Goal: Book appointment/travel/reservation

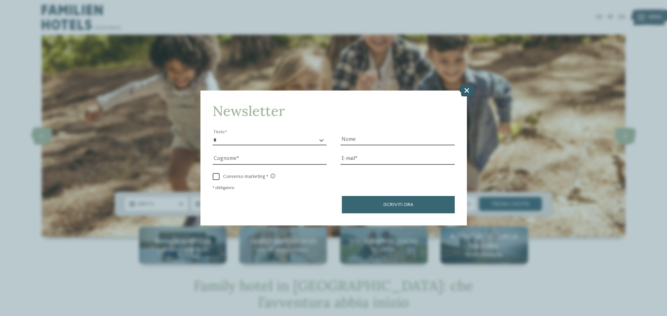
click at [467, 88] on icon at bounding box center [466, 90] width 15 height 12
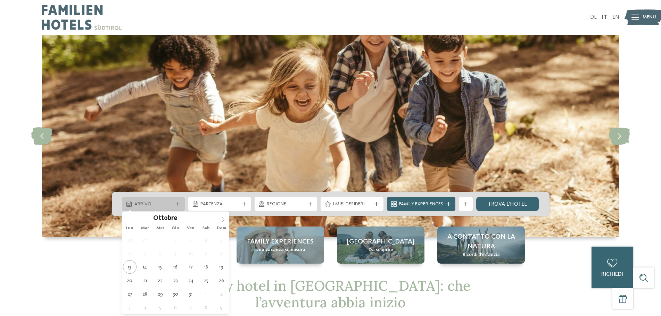
click at [169, 204] on span "Arrivo" at bounding box center [153, 204] width 39 height 7
click at [226, 220] on span at bounding box center [223, 218] width 12 height 12
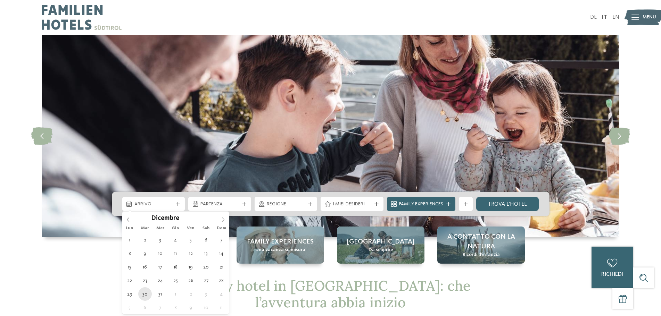
type div "30.12.2025"
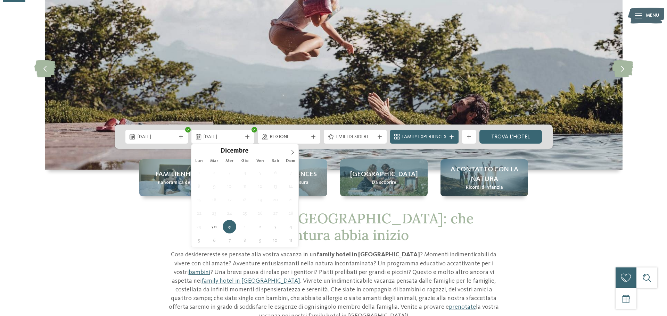
scroll to position [69, 0]
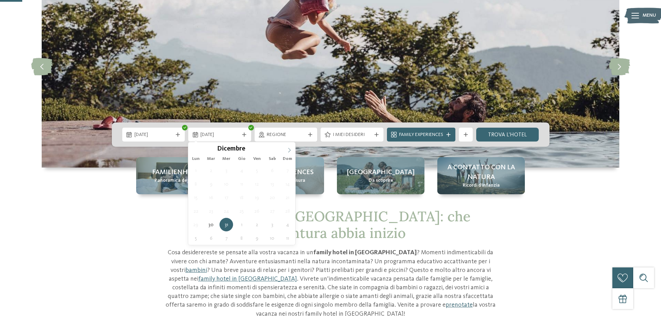
type input "****"
click at [290, 151] on icon at bounding box center [289, 150] width 2 height 5
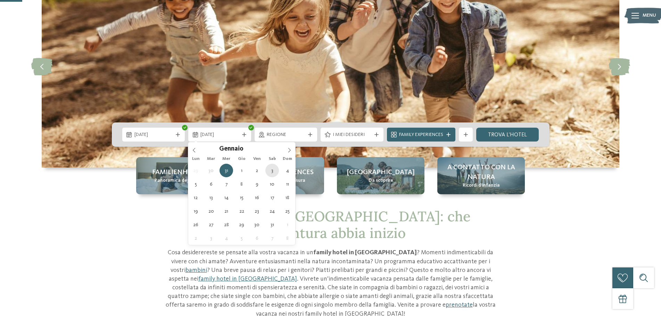
type div "03.01.2026"
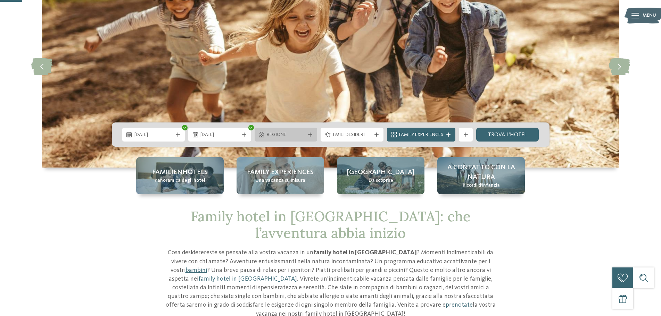
click at [294, 135] on span "Regione" at bounding box center [286, 135] width 39 height 7
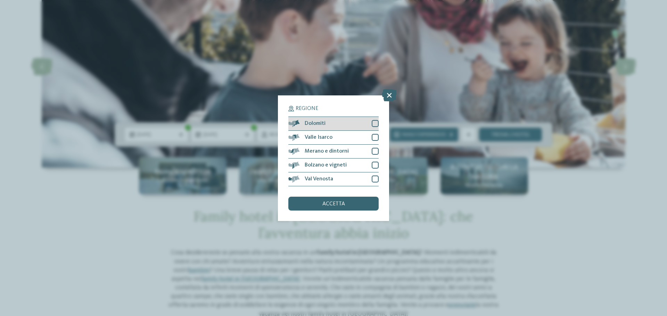
click at [378, 123] on div at bounding box center [375, 123] width 7 height 7
click at [378, 164] on div at bounding box center [375, 165] width 7 height 7
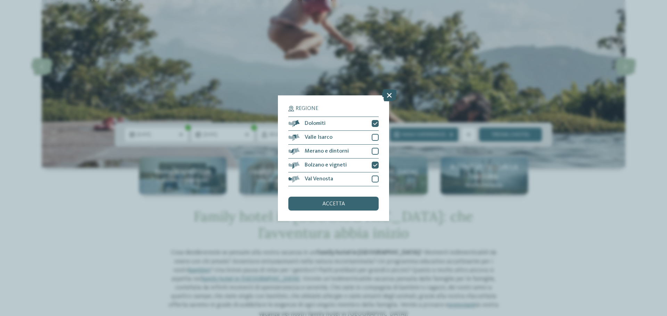
click at [386, 99] on icon at bounding box center [389, 95] width 15 height 12
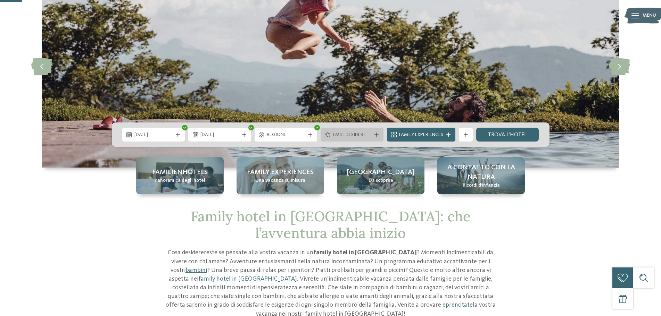
click at [365, 134] on span "I miei desideri" at bounding box center [352, 135] width 39 height 7
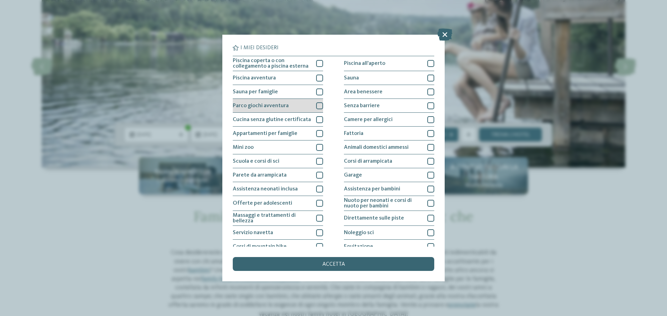
scroll to position [35, 0]
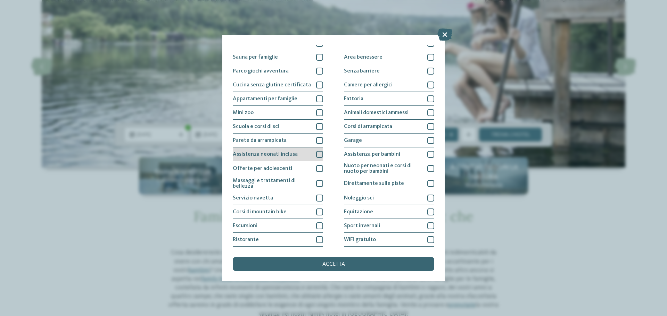
click at [320, 155] on div at bounding box center [319, 154] width 7 height 7
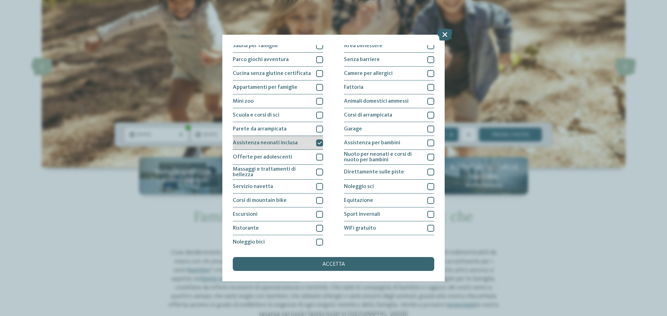
scroll to position [49, 0]
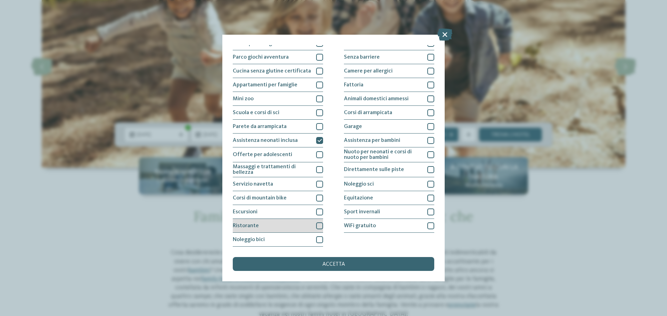
click at [318, 227] on div at bounding box center [319, 226] width 7 height 7
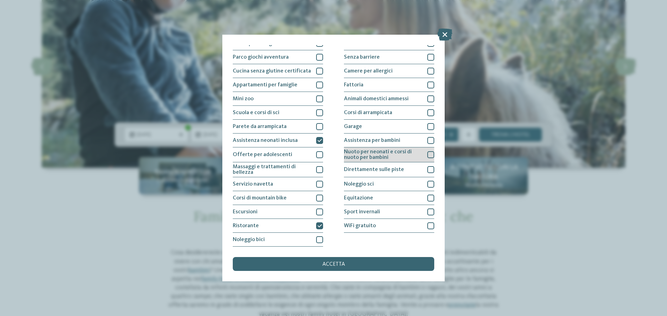
click at [427, 156] on div at bounding box center [430, 154] width 7 height 7
click at [427, 139] on div at bounding box center [430, 140] width 7 height 7
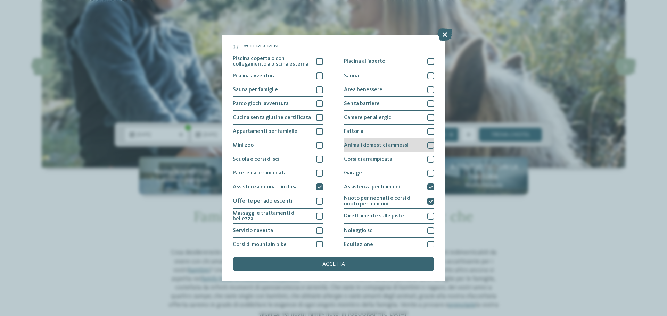
scroll to position [0, 0]
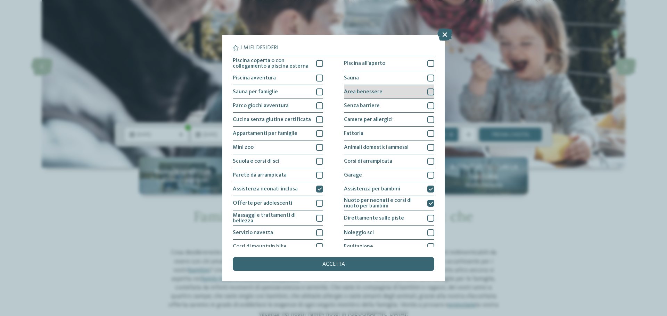
click at [428, 93] on div at bounding box center [430, 92] width 7 height 7
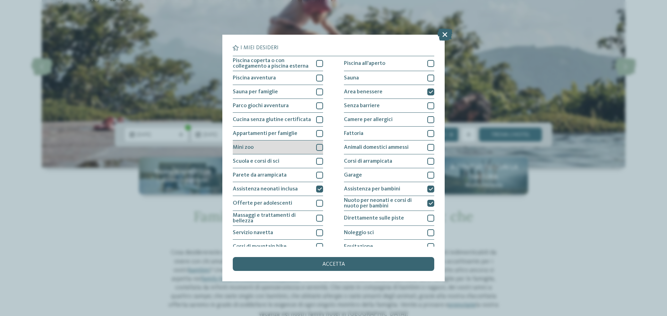
click at [316, 148] on div at bounding box center [319, 147] width 7 height 7
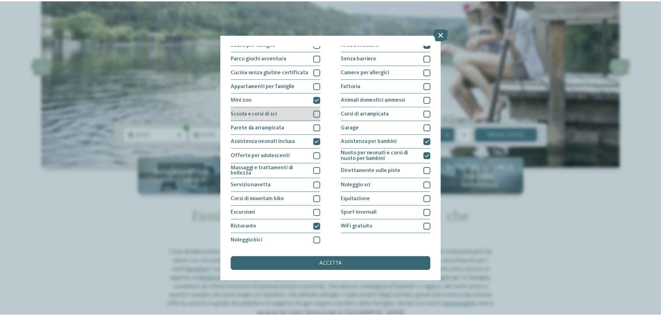
scroll to position [49, 0]
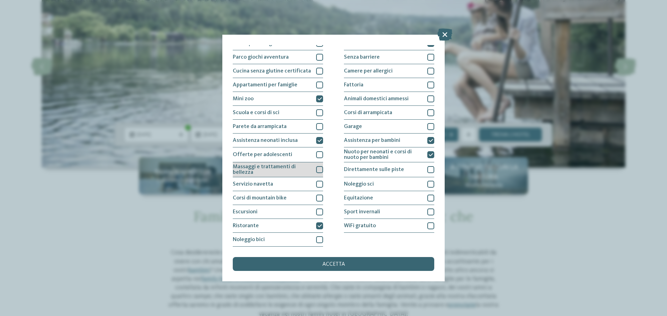
click at [316, 172] on div at bounding box center [319, 169] width 7 height 7
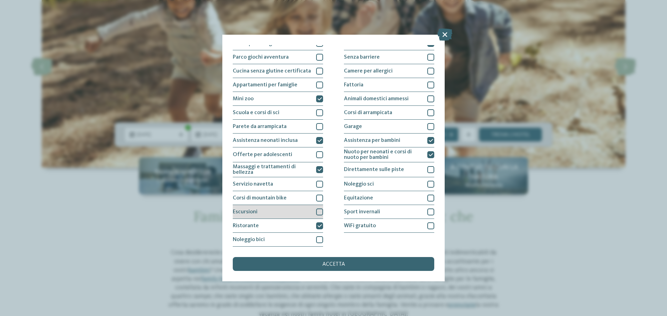
click at [318, 214] on div at bounding box center [319, 212] width 7 height 7
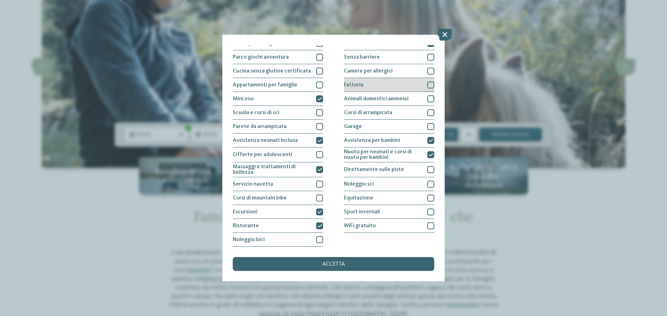
click at [427, 89] on div "Fattoria" at bounding box center [389, 85] width 90 height 14
click at [345, 270] on div "accetta" at bounding box center [333, 264] width 201 height 14
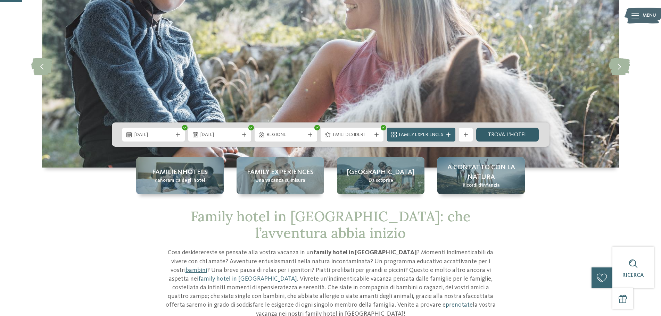
click at [502, 135] on link "trova l’hotel" at bounding box center [507, 135] width 63 height 14
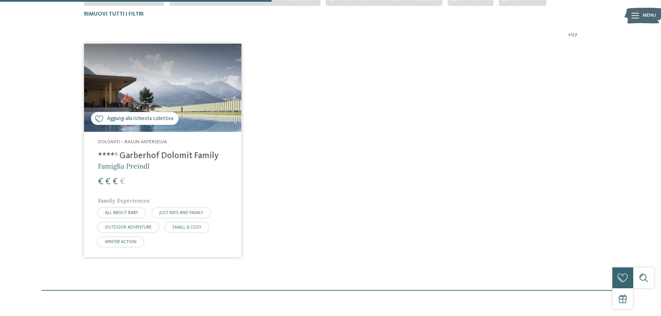
click at [140, 159] on h4 "****ˢ Garberhof Dolomit Family" at bounding box center [163, 156] width 130 height 10
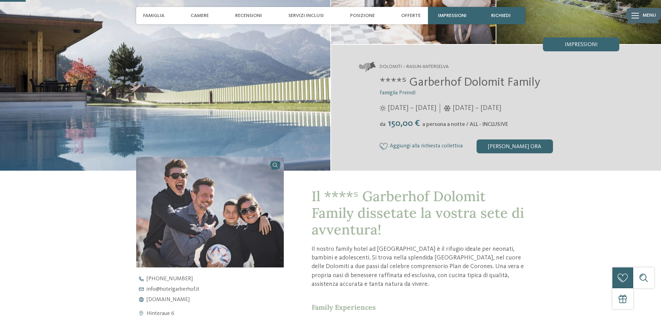
scroll to position [104, 0]
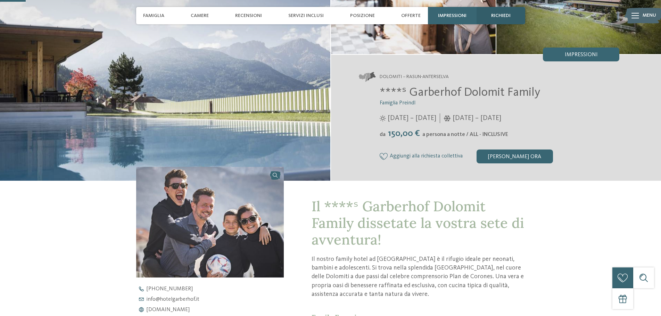
click at [503, 14] on span "richiedi" at bounding box center [500, 16] width 19 height 6
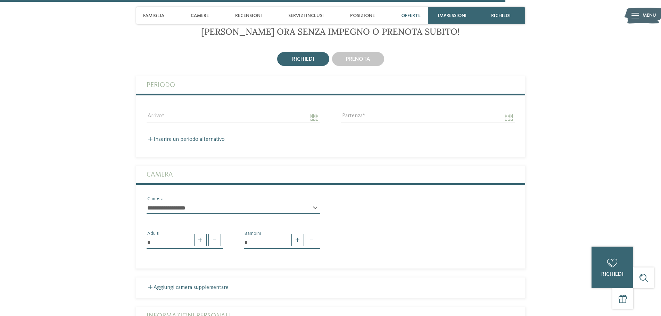
scroll to position [2041, 0]
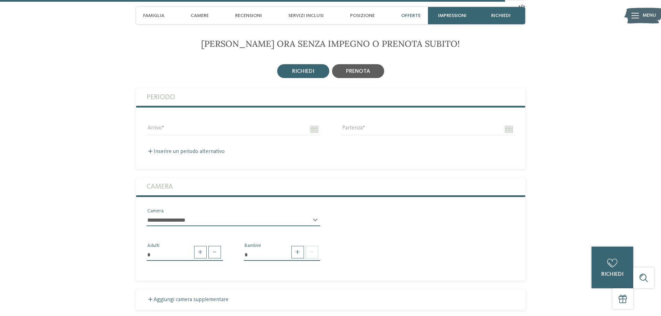
click at [368, 72] on span "prenota" at bounding box center [358, 72] width 24 height 6
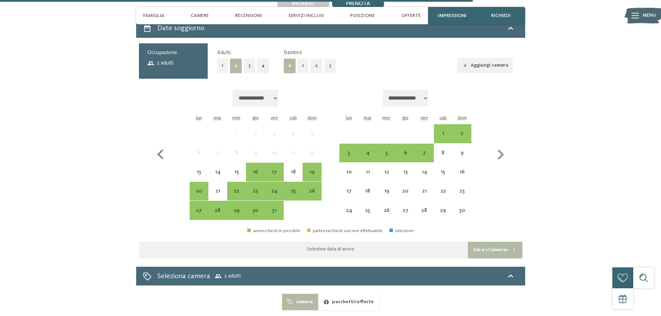
scroll to position [2110, 0]
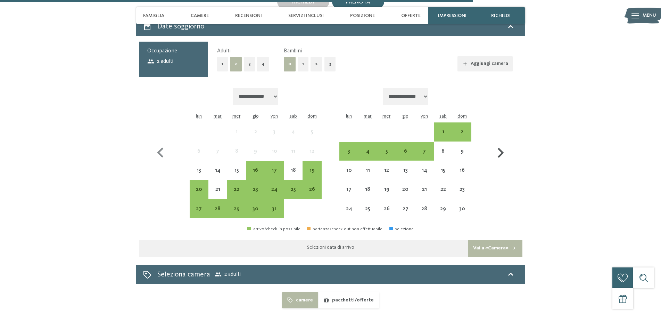
click at [500, 154] on icon "button" at bounding box center [501, 153] width 20 height 20
select select "**********"
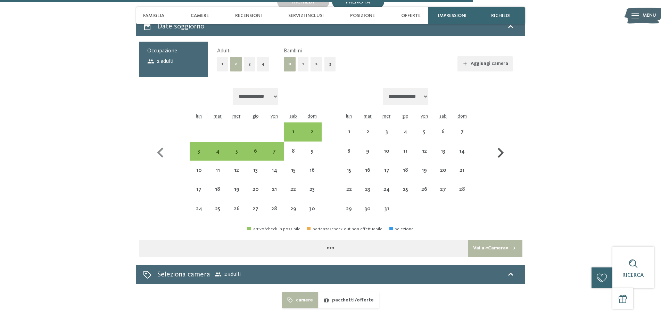
select select "**********"
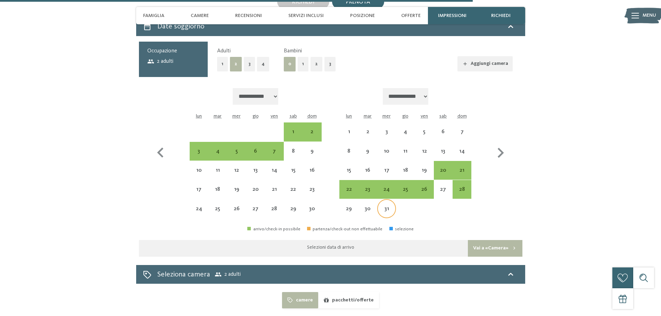
click at [384, 209] on div "31" at bounding box center [386, 214] width 17 height 17
select select "**********"
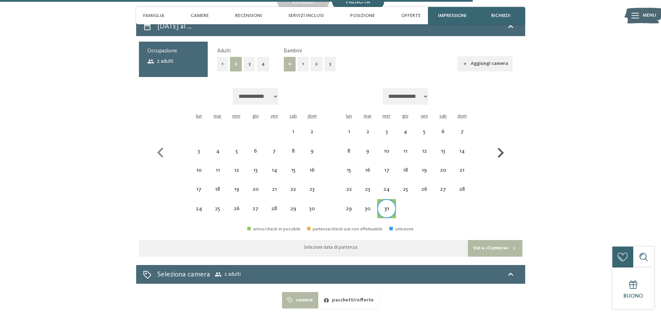
click at [503, 143] on button "button" at bounding box center [501, 153] width 20 height 131
select select "**********"
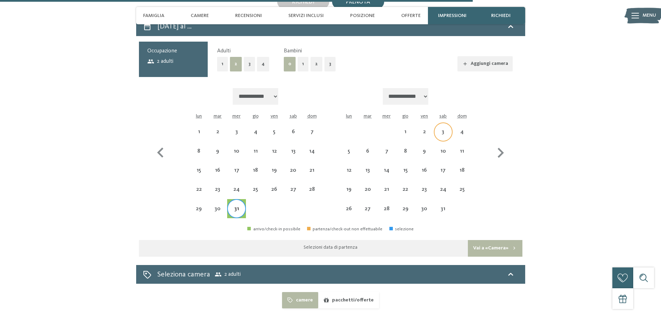
click at [443, 134] on div "3" at bounding box center [443, 137] width 17 height 17
select select "**********"
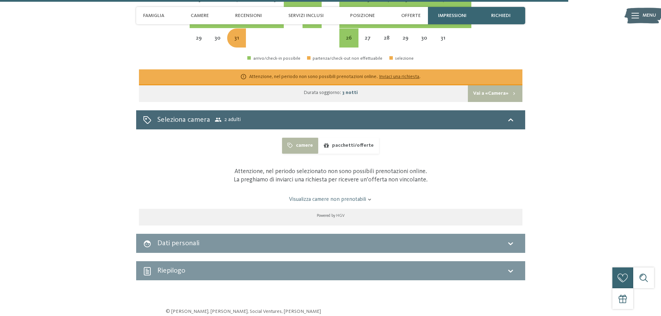
scroll to position [2284, 0]
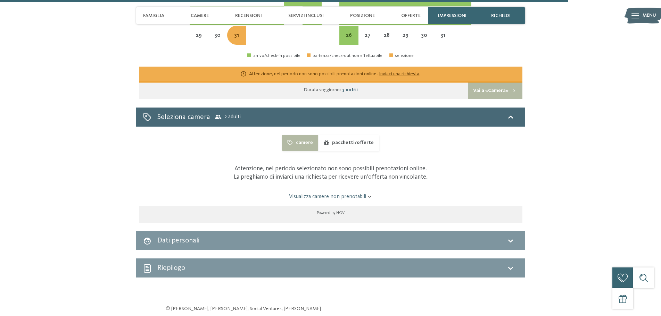
click at [301, 143] on button "camere" at bounding box center [300, 143] width 36 height 16
click at [347, 142] on button "pacchetti/offerte" at bounding box center [348, 143] width 61 height 16
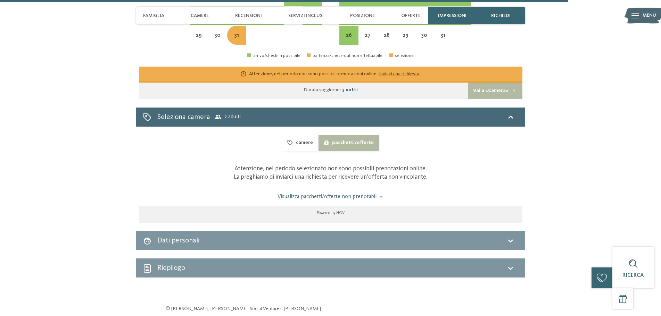
click at [303, 146] on button "camere" at bounding box center [300, 143] width 36 height 16
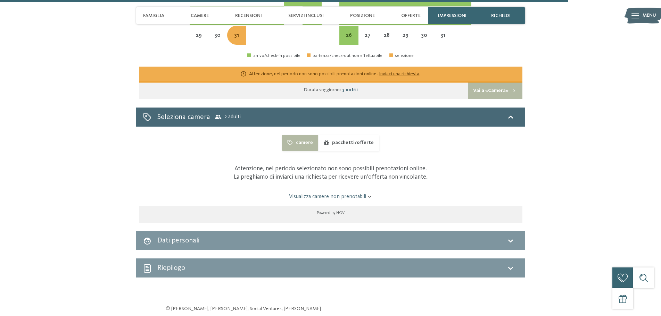
click at [350, 197] on link "Visualizza camere non prenotabili" at bounding box center [330, 197] width 361 height 8
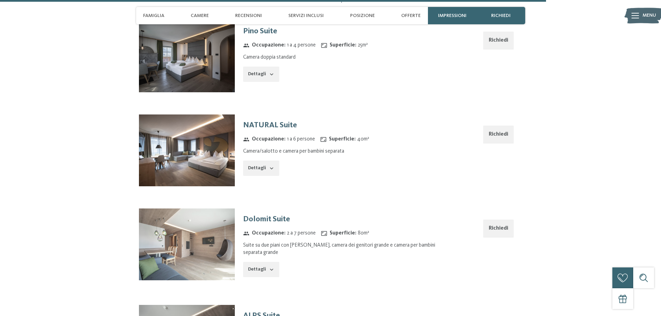
scroll to position [2458, 0]
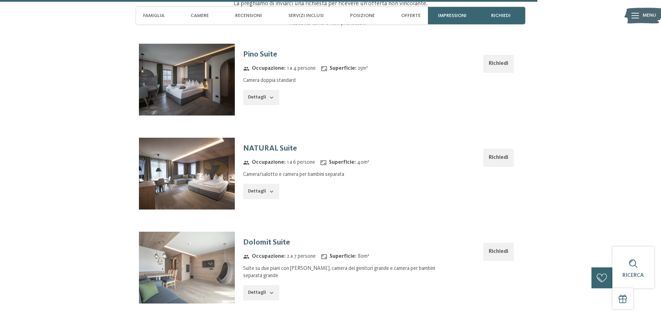
click at [277, 150] on h3 "NATURAL Suite" at bounding box center [339, 148] width 193 height 11
click at [263, 192] on button "Dettagli" at bounding box center [261, 191] width 36 height 15
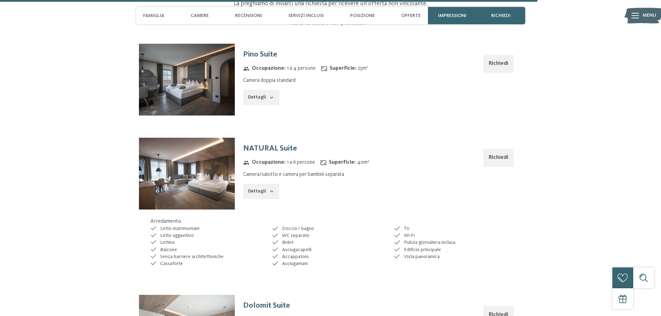
click at [199, 172] on img at bounding box center [187, 174] width 96 height 72
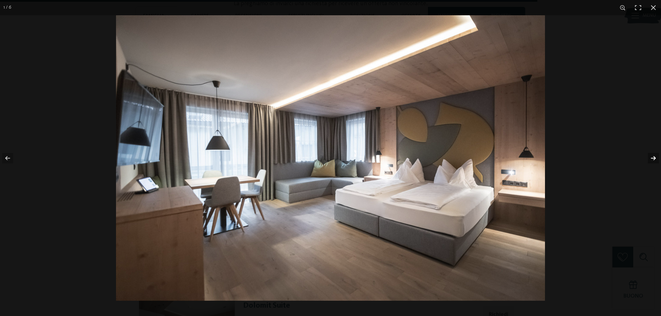
click at [657, 158] on button "button" at bounding box center [649, 158] width 24 height 35
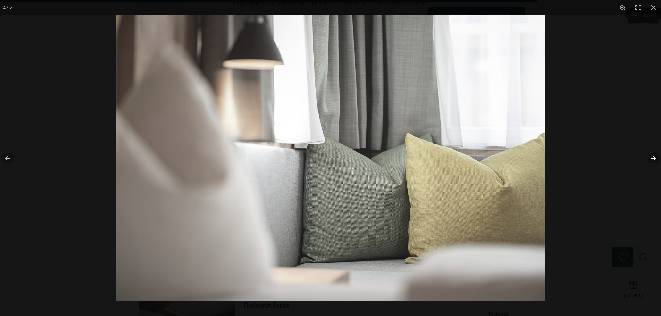
click at [657, 158] on button "button" at bounding box center [649, 158] width 24 height 35
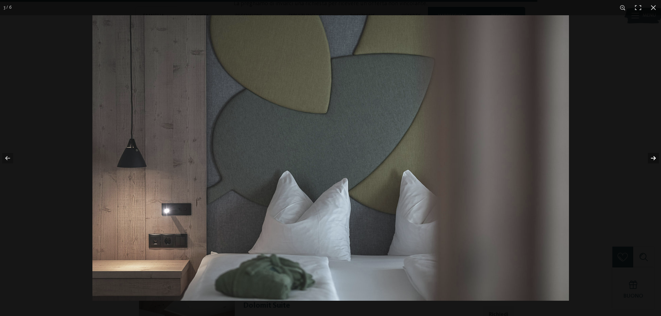
click at [657, 158] on button "button" at bounding box center [649, 158] width 24 height 35
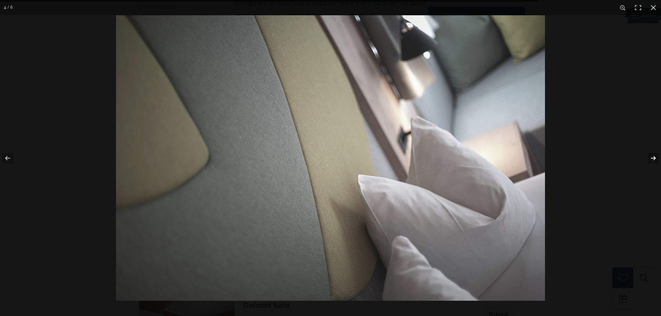
click at [657, 158] on button "button" at bounding box center [649, 158] width 24 height 35
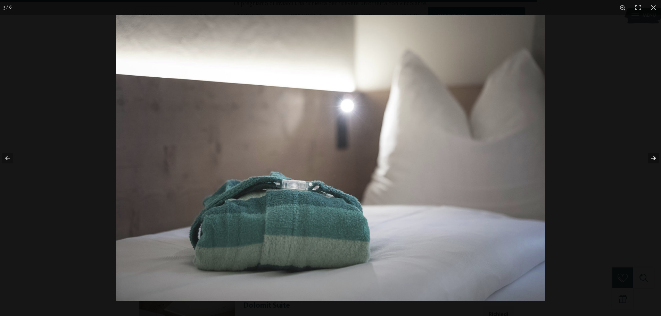
click at [657, 158] on button "button" at bounding box center [649, 158] width 24 height 35
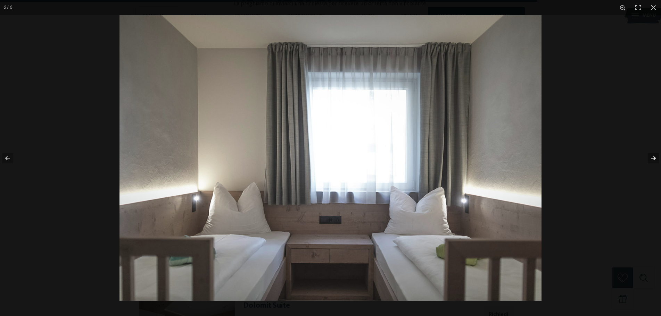
click at [657, 158] on button "button" at bounding box center [649, 158] width 24 height 35
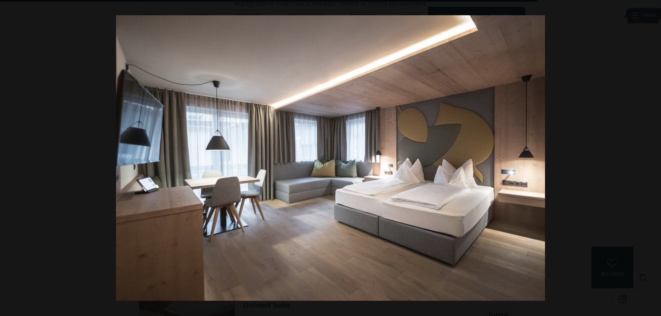
click at [657, 158] on button "button" at bounding box center [649, 158] width 24 height 35
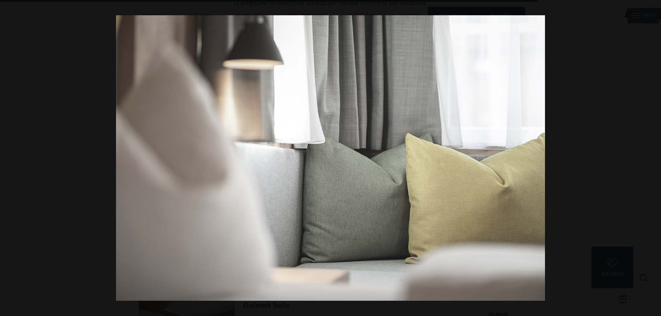
click at [657, 158] on button "button" at bounding box center [649, 158] width 24 height 35
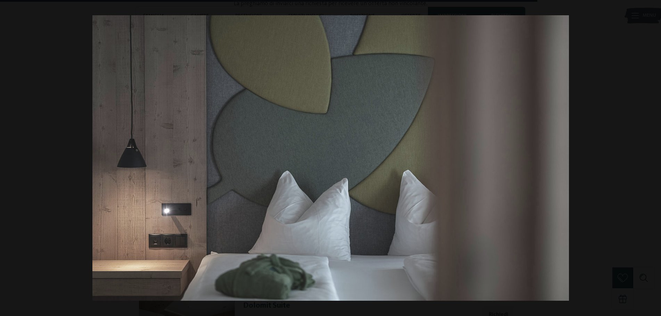
click at [657, 158] on button "button" at bounding box center [649, 158] width 24 height 35
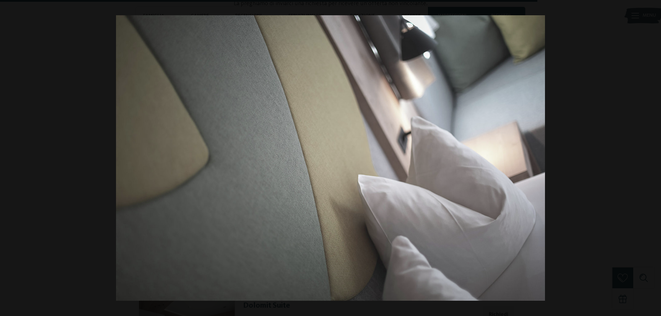
click at [657, 158] on button "button" at bounding box center [649, 158] width 24 height 35
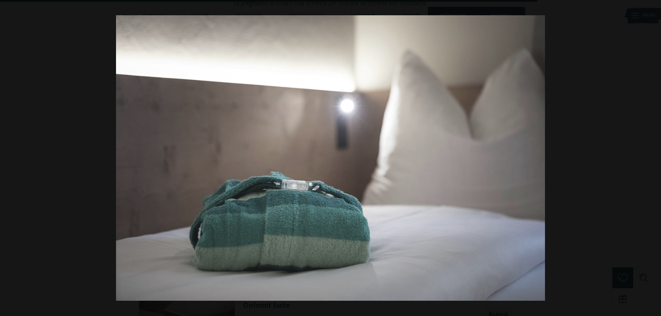
click at [657, 158] on button "button" at bounding box center [649, 158] width 24 height 35
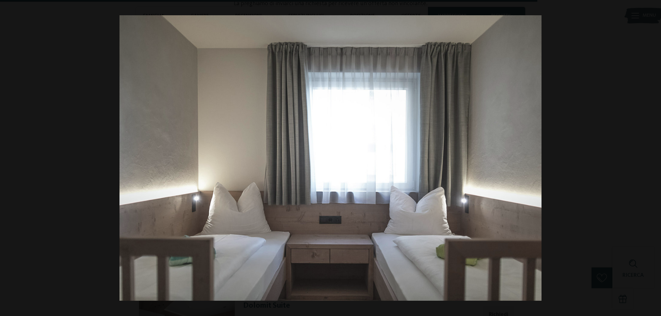
click at [657, 158] on button "button" at bounding box center [649, 158] width 24 height 35
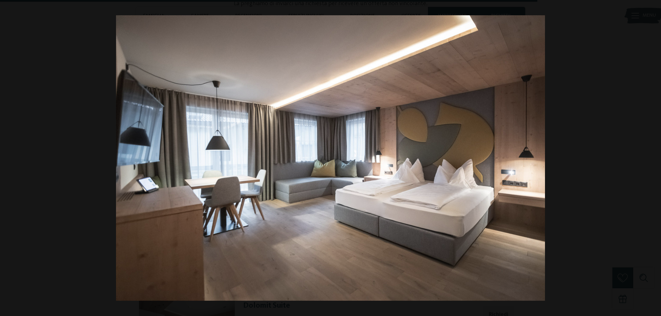
click at [657, 158] on button "button" at bounding box center [649, 158] width 24 height 35
